Goal: Transaction & Acquisition: Purchase product/service

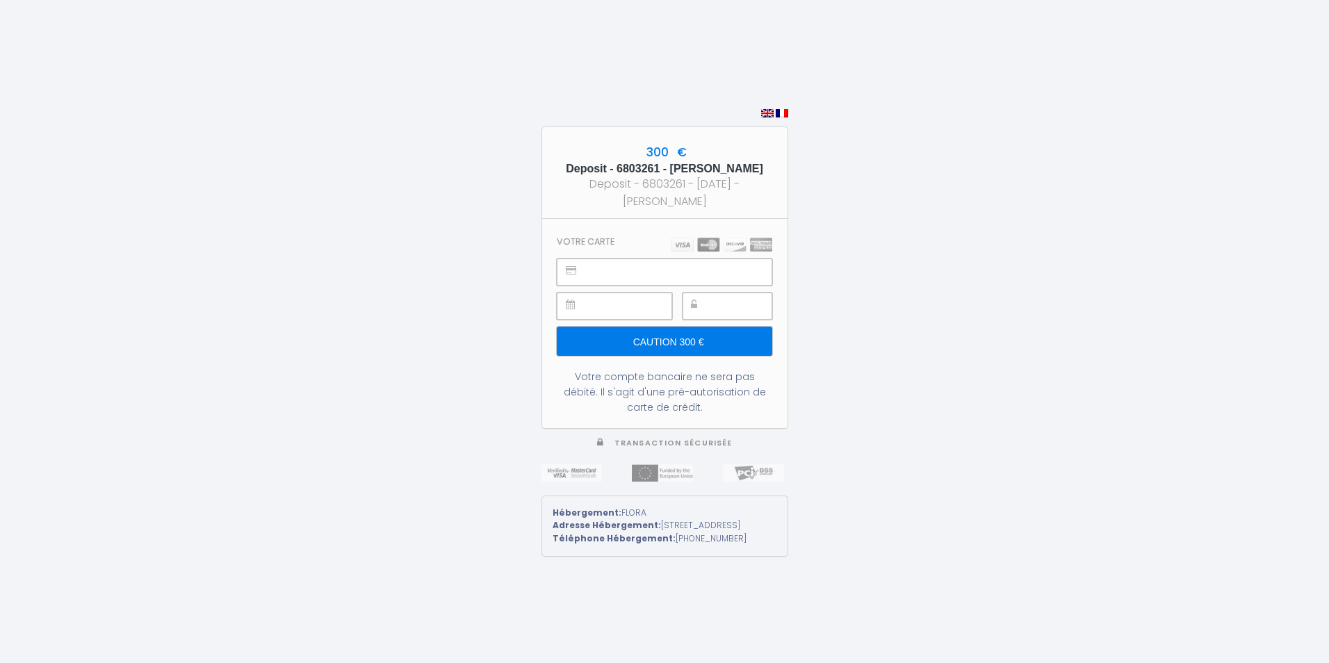
click at [677, 350] on input "Caution 300 €" at bounding box center [664, 341] width 215 height 29
click at [706, 364] on section "Votre carte Caution 300 € Votre compte bancaire ne sera pas débité. Il s'agit d…" at bounding box center [664, 323] width 245 height 209
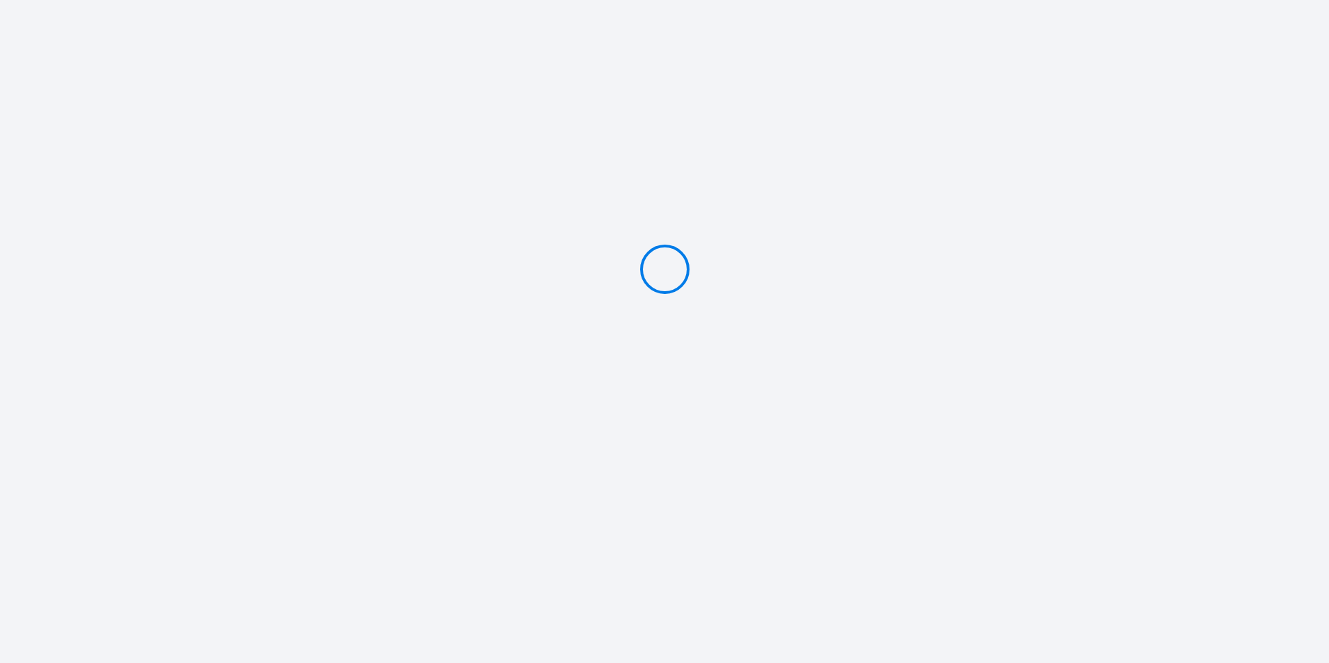
type input "Caution 300 €"
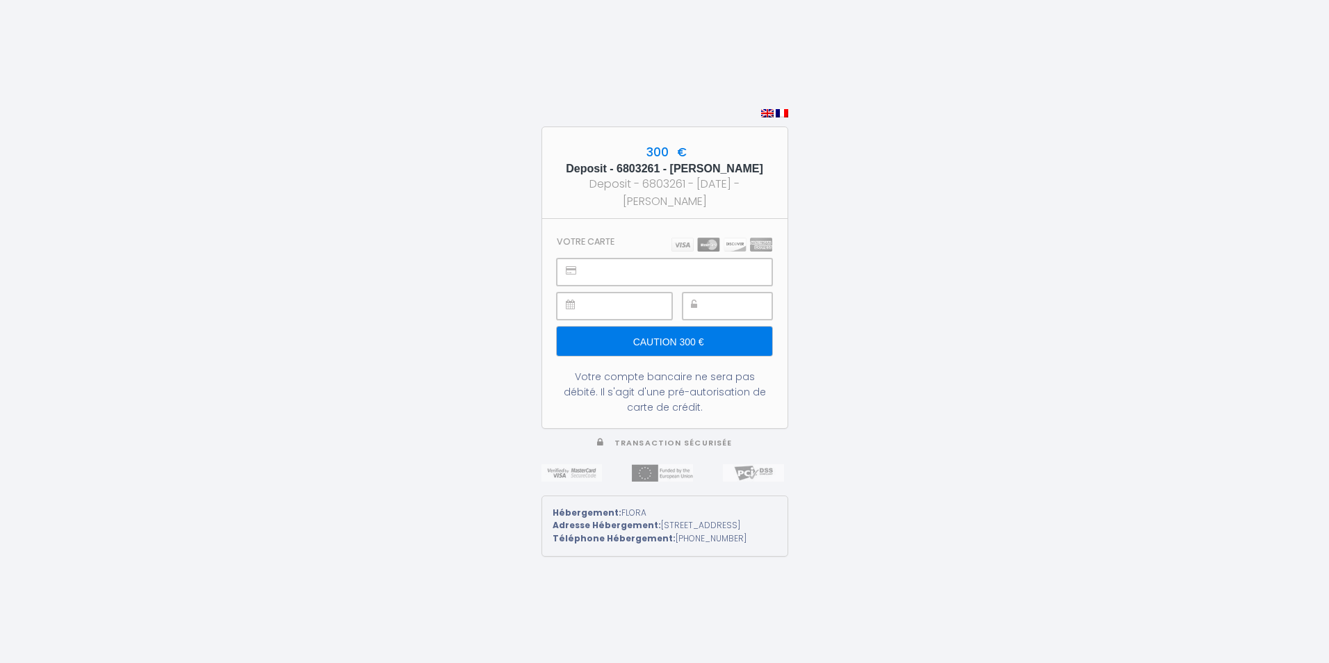
click at [707, 299] on div at bounding box center [727, 306] width 90 height 27
click at [708, 337] on input "Caution 300 €" at bounding box center [664, 341] width 215 height 29
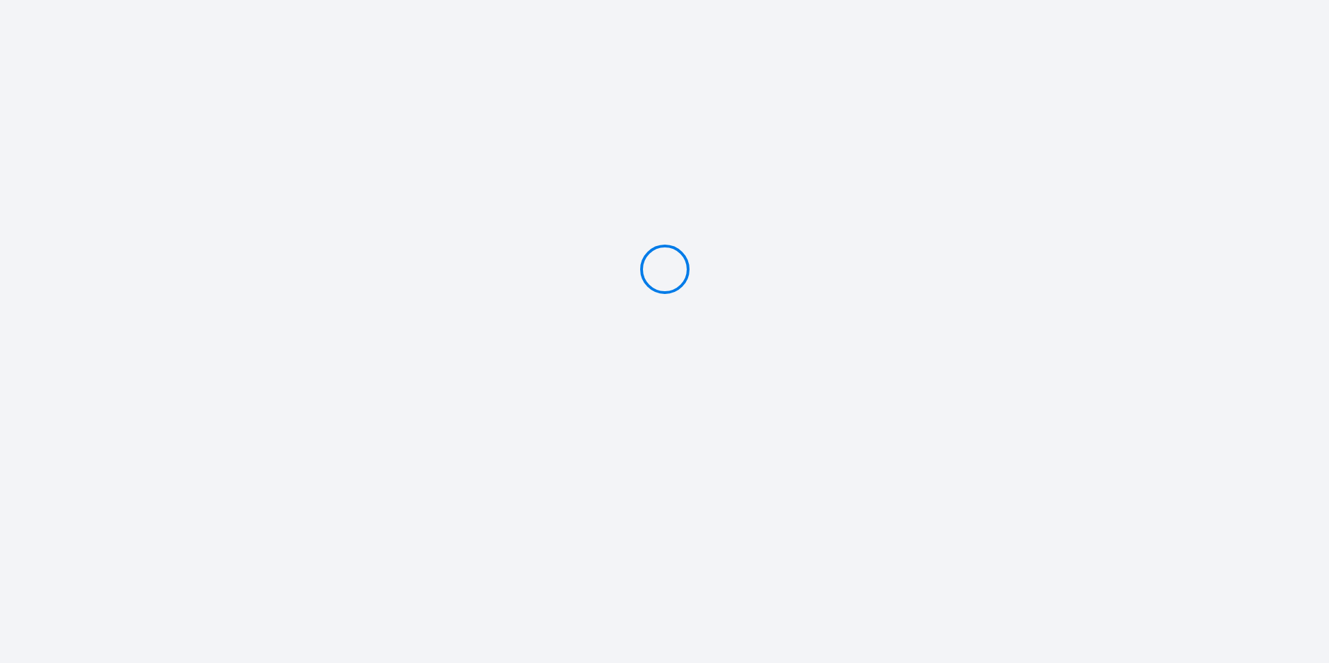
type input "Caution 300 €"
